Goal: Find specific page/section: Find specific page/section

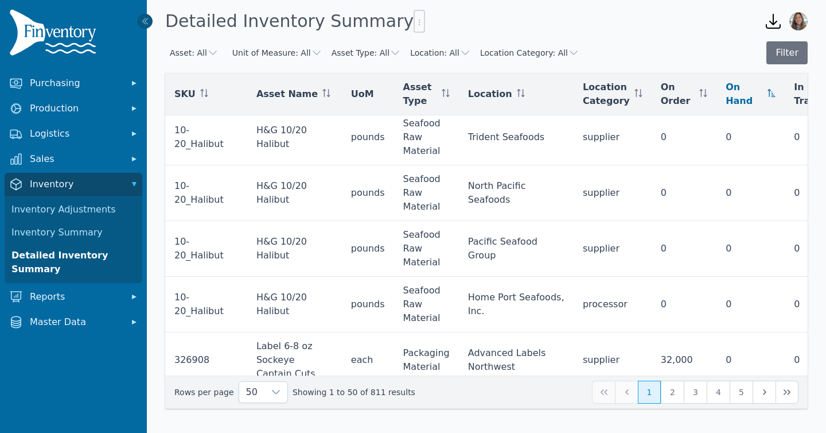
scroll to position [577, 0]
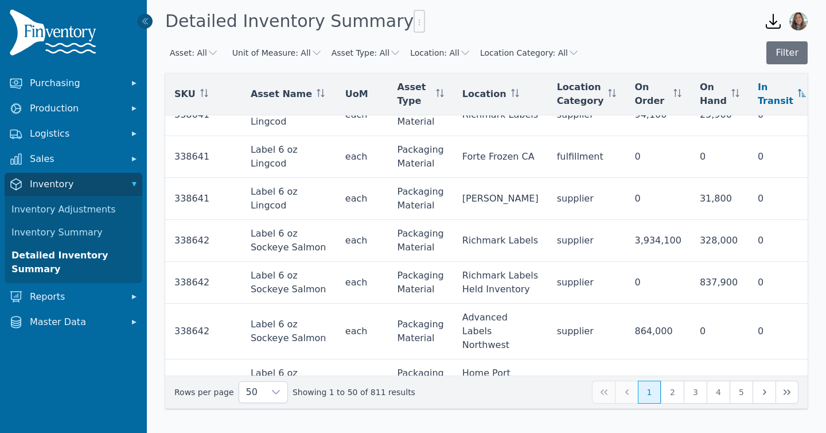
scroll to position [845, 0]
